Goal: Information Seeking & Learning: Compare options

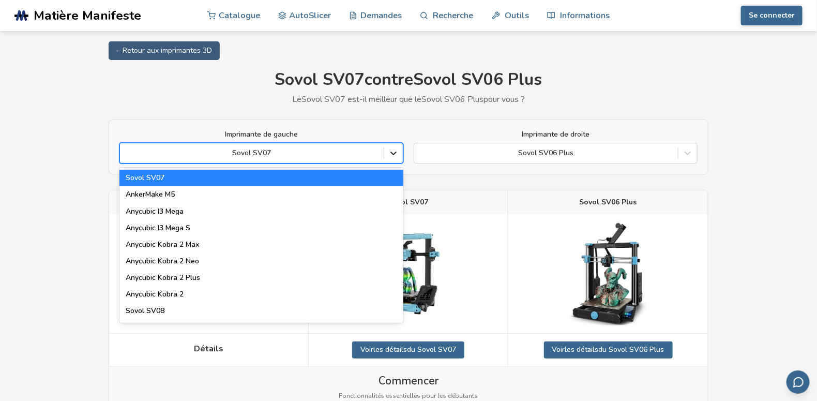
click at [393, 154] on icon at bounding box center [393, 154] width 6 height 4
click at [198, 177] on div "Sovol SV07" at bounding box center [261, 178] width 284 height 17
click at [269, 155] on div at bounding box center [251, 153] width 253 height 10
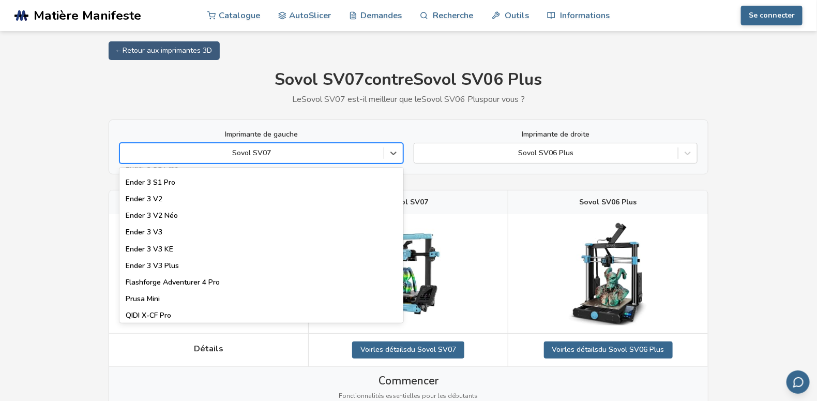
scroll to position [1120, 0]
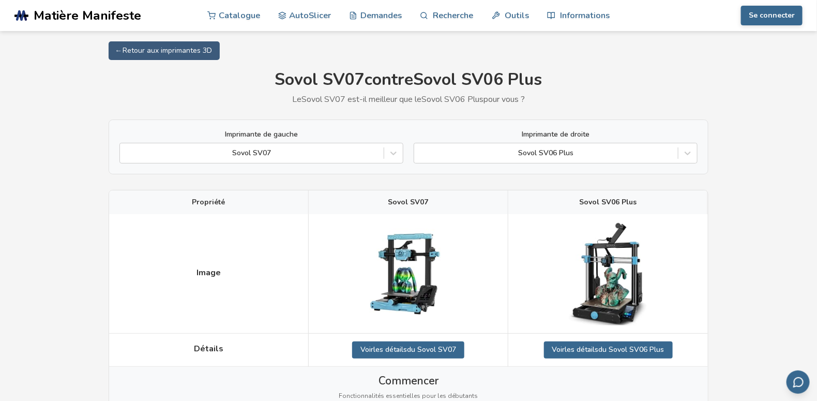
click at [332, 141] on div "Imprimante de gauche Sovol SV07" at bounding box center [261, 146] width 284 height 33
drag, startPoint x: 310, startPoint y: 148, endPoint x: 289, endPoint y: 148, distance: 20.2
click at [310, 148] on div at bounding box center [251, 153] width 253 height 10
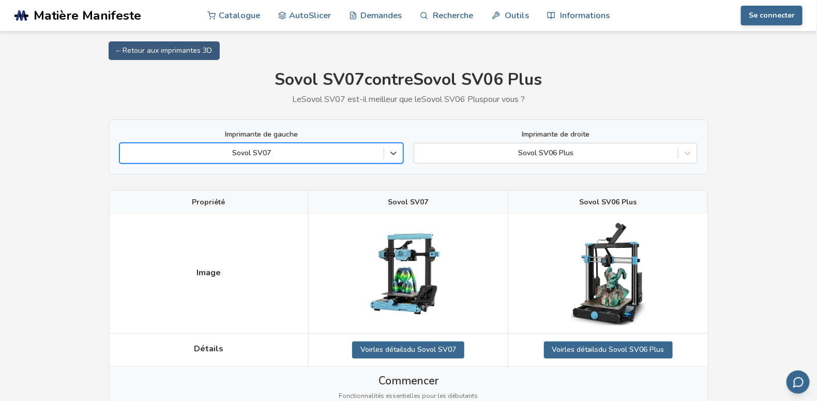
click at [267, 148] on div at bounding box center [251, 153] width 253 height 10
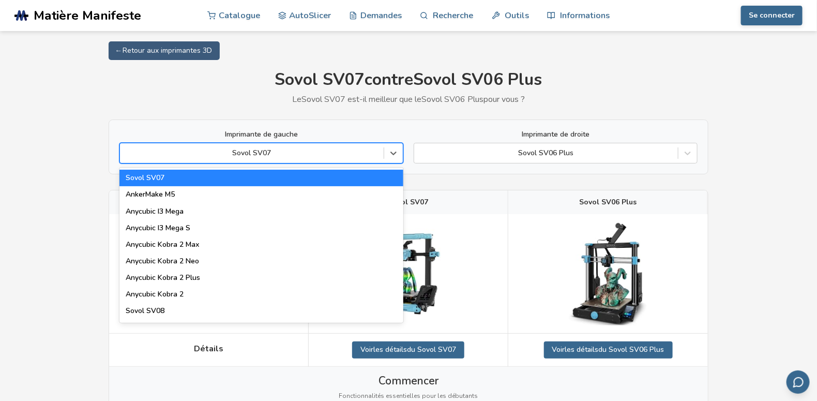
click at [250, 148] on div at bounding box center [251, 153] width 253 height 10
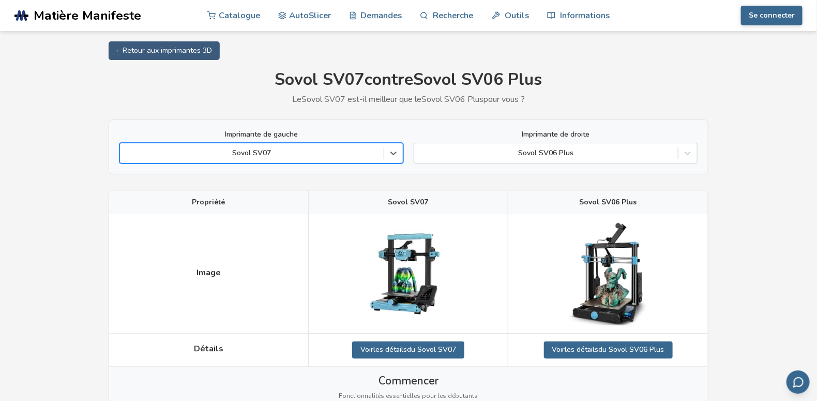
click at [211, 148] on div at bounding box center [251, 153] width 253 height 10
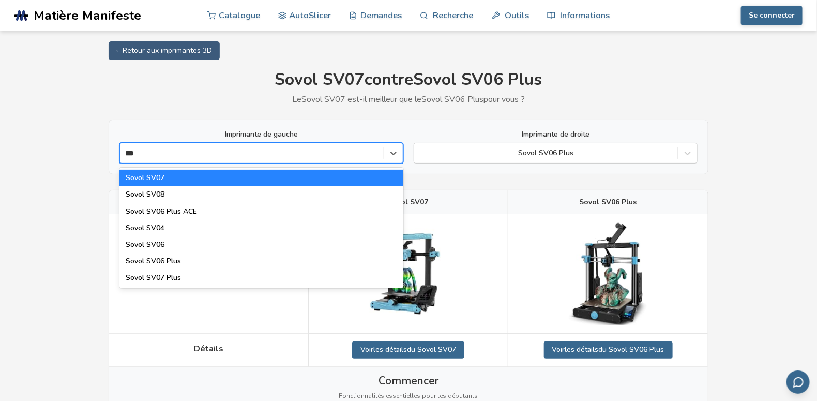
type input "****"
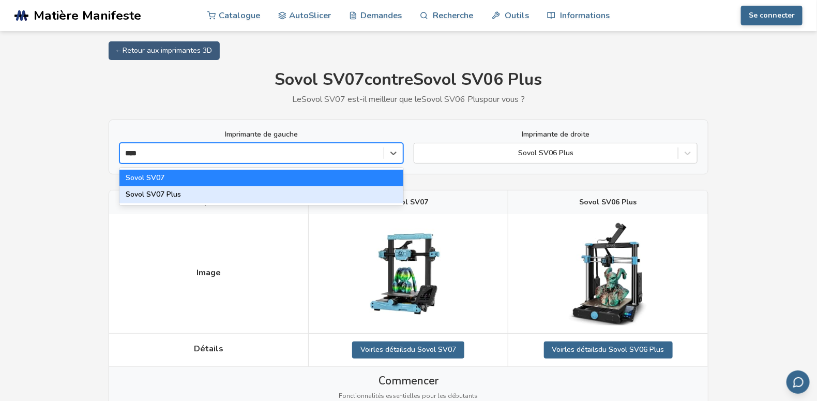
click at [177, 191] on font "Sovol SV07 Plus" at bounding box center [153, 194] width 55 height 10
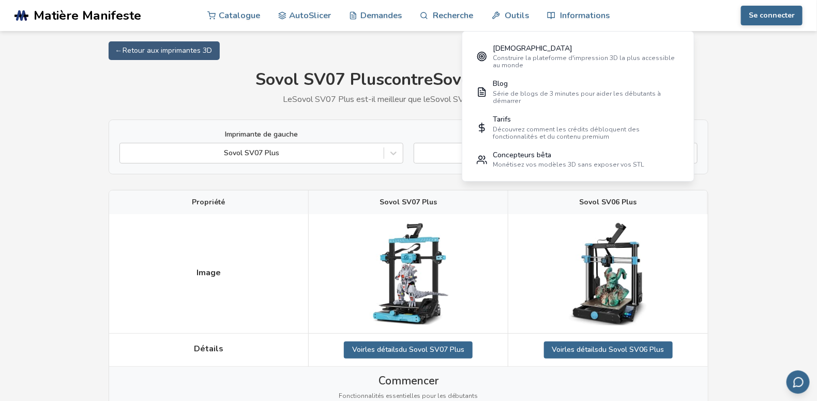
click at [388, 171] on div "Imprimante de gauche Sovol SV07 Plus Imprimante de droite Sovol SV06 Plus" at bounding box center [409, 146] width 600 height 55
